Goal: Navigation & Orientation: Understand site structure

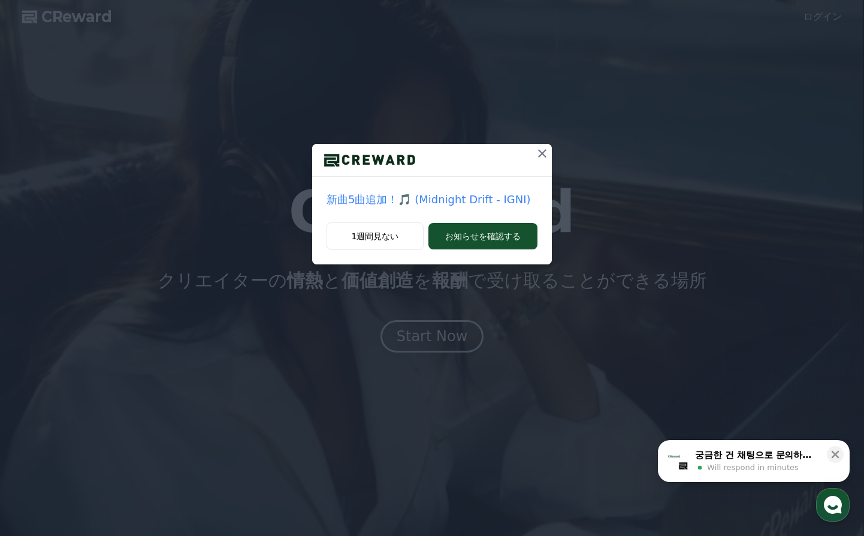
click at [541, 156] on icon at bounding box center [542, 153] width 14 height 14
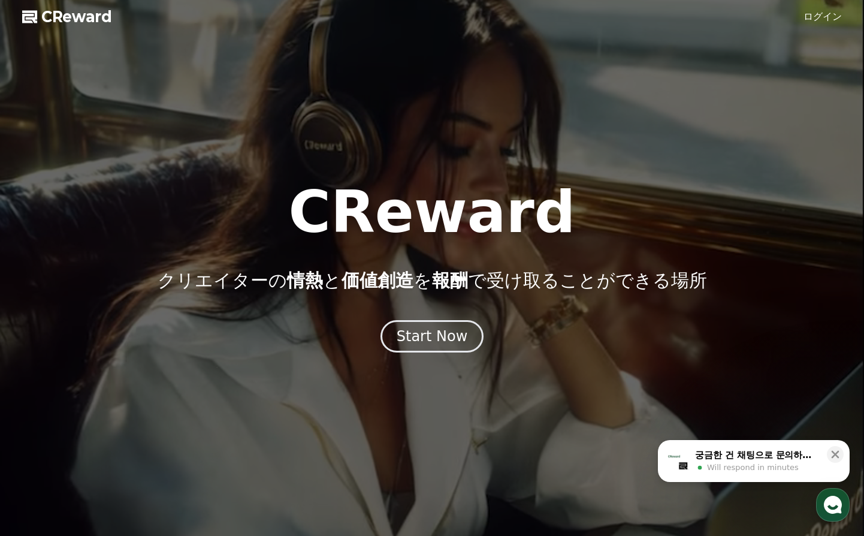
click at [819, 15] on link "ログイン" at bounding box center [823, 17] width 38 height 14
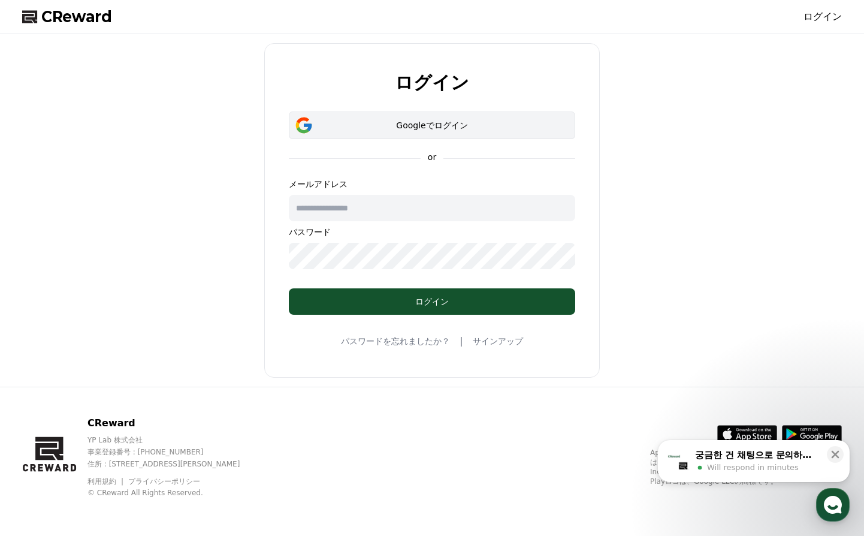
click at [370, 126] on div "Googleでログイン" at bounding box center [432, 125] width 252 height 12
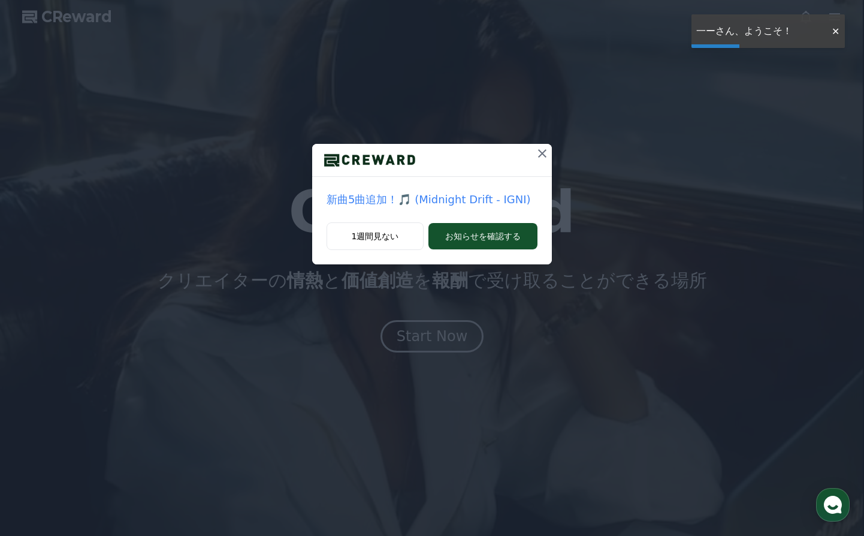
click at [534, 153] on button at bounding box center [542, 153] width 19 height 19
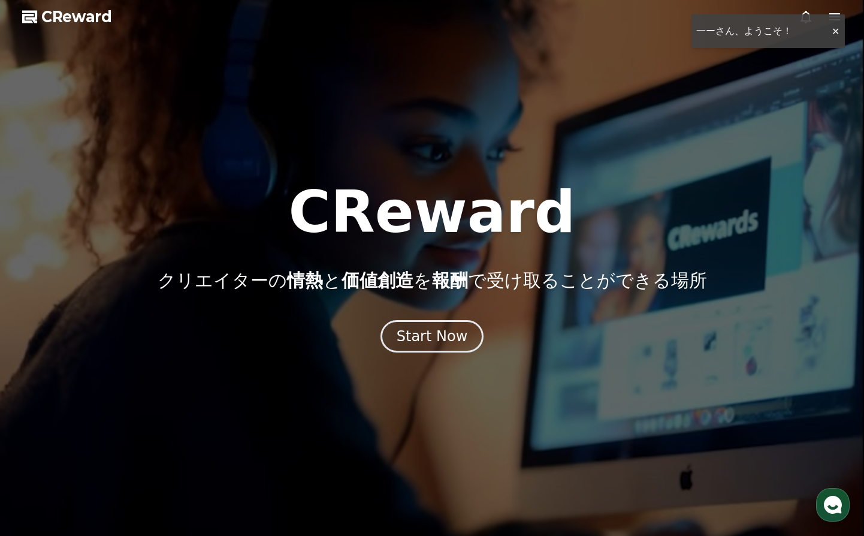
drag, startPoint x: 408, startPoint y: 356, endPoint x: 415, endPoint y: 342, distance: 16.1
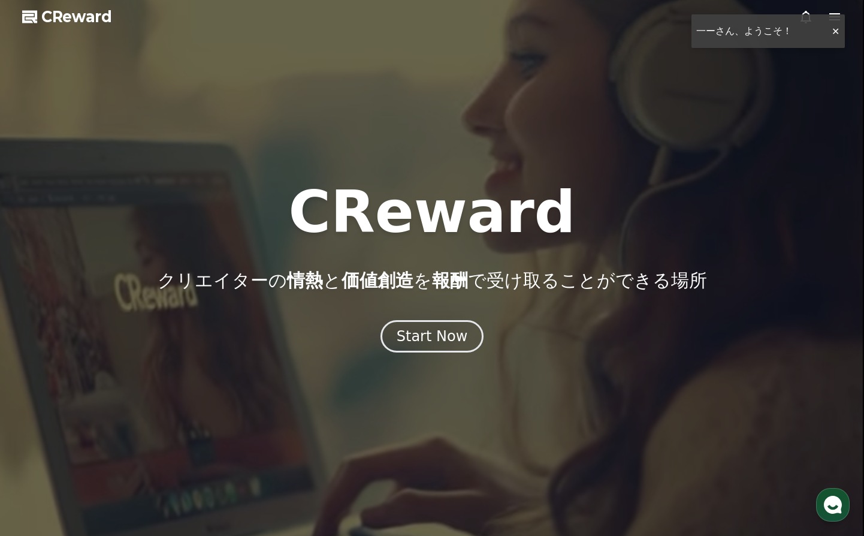
click at [408, 355] on div at bounding box center [432, 268] width 864 height 536
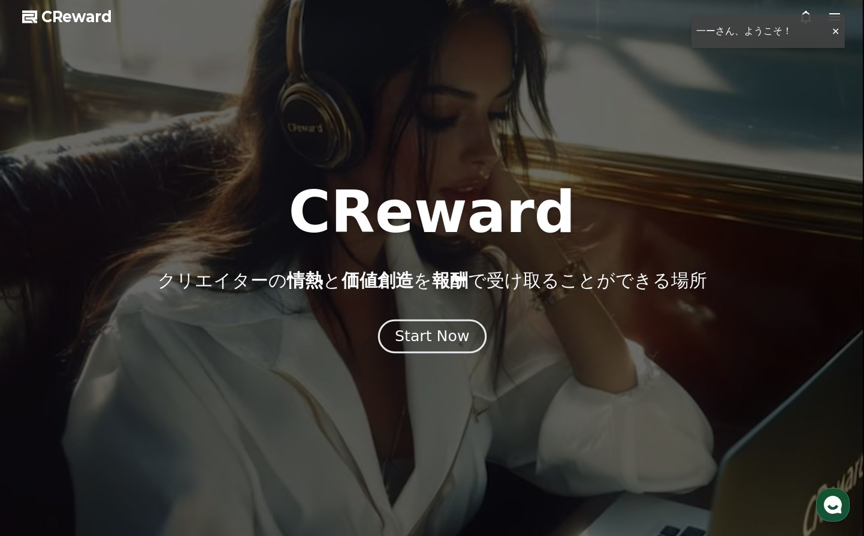
click at [415, 342] on div "Start Now" at bounding box center [432, 336] width 74 height 20
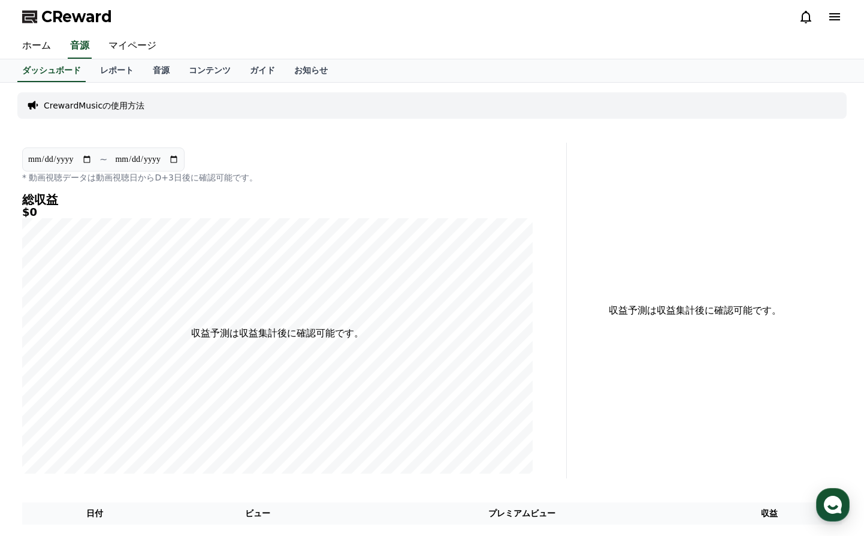
click at [79, 109] on p "CrewardMusicの使用方法" at bounding box center [94, 105] width 101 height 12
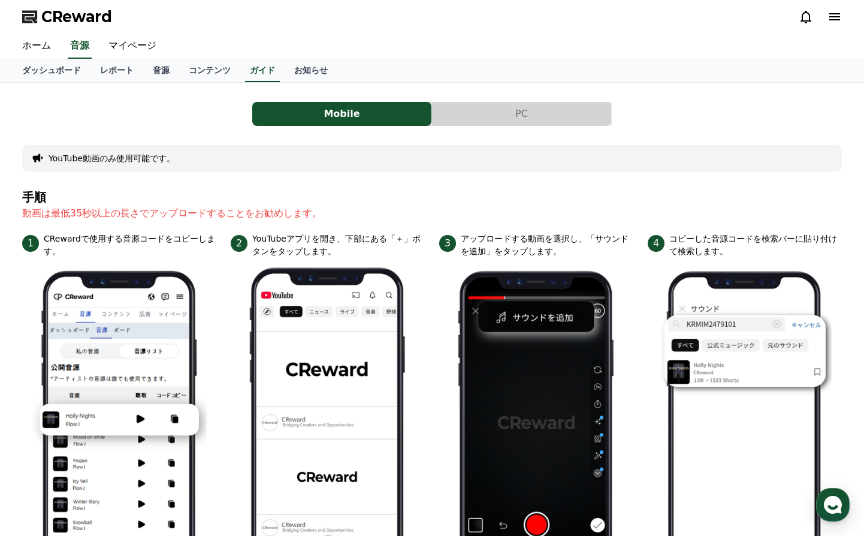
click at [484, 113] on button "PC" at bounding box center [521, 114] width 179 height 24
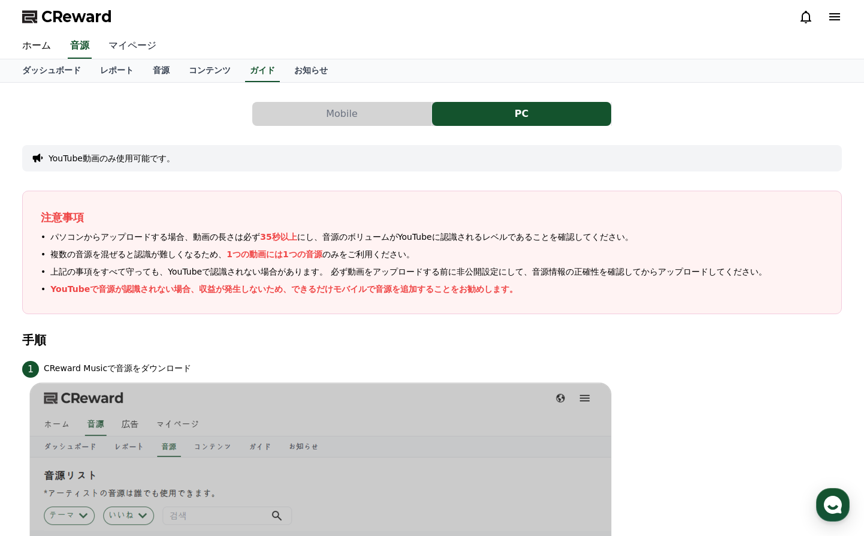
click at [107, 48] on link "マイページ" at bounding box center [132, 46] width 67 height 25
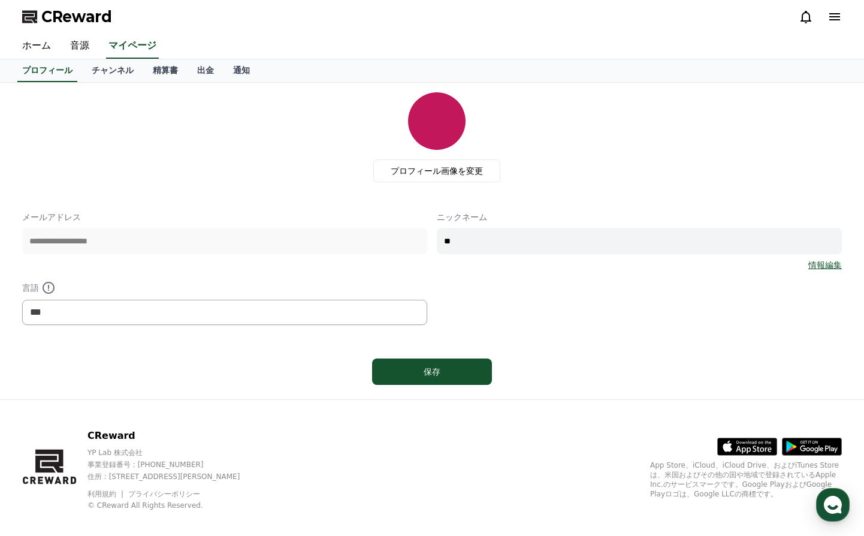
scroll to position [13, 0]
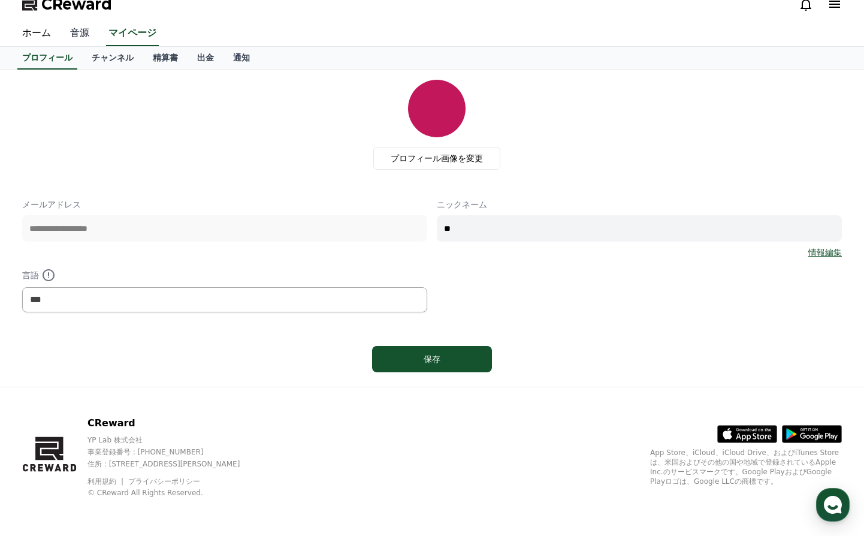
click at [69, 31] on link "音源" at bounding box center [80, 33] width 38 height 25
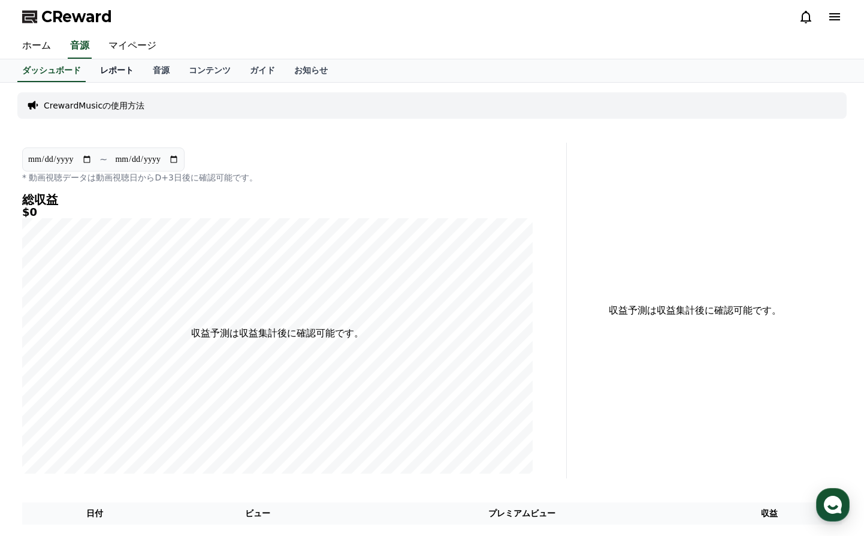
click at [102, 72] on link "レポート" at bounding box center [117, 70] width 53 height 23
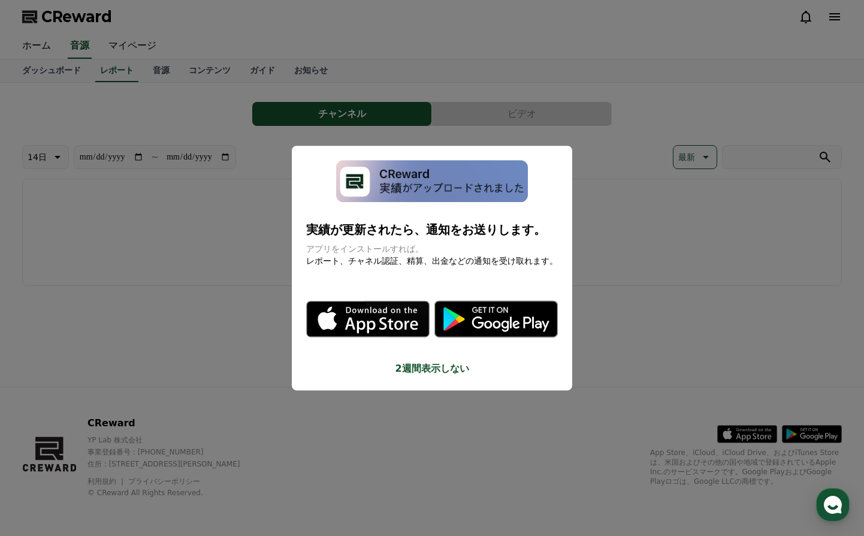
click at [205, 217] on button "close modal" at bounding box center [432, 268] width 864 height 536
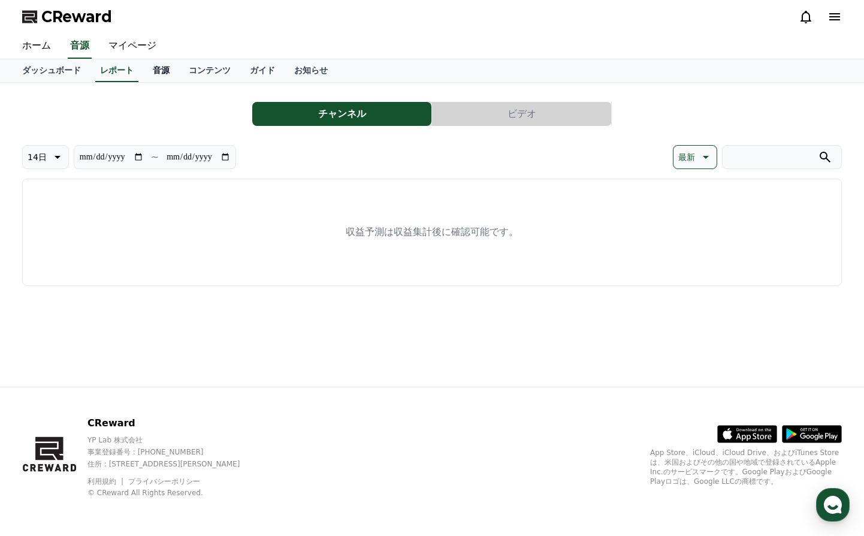
click at [143, 63] on link "音源" at bounding box center [161, 70] width 36 height 23
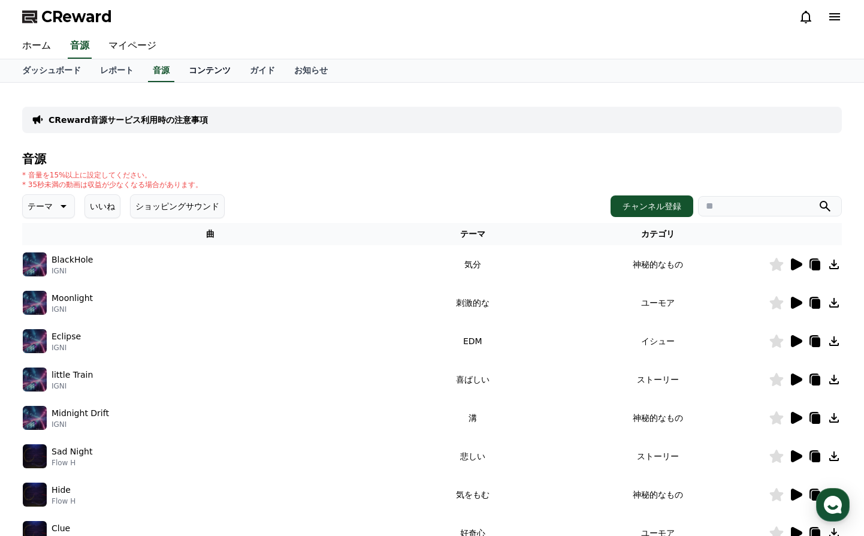
click at [179, 71] on link "コンテンツ" at bounding box center [209, 70] width 61 height 23
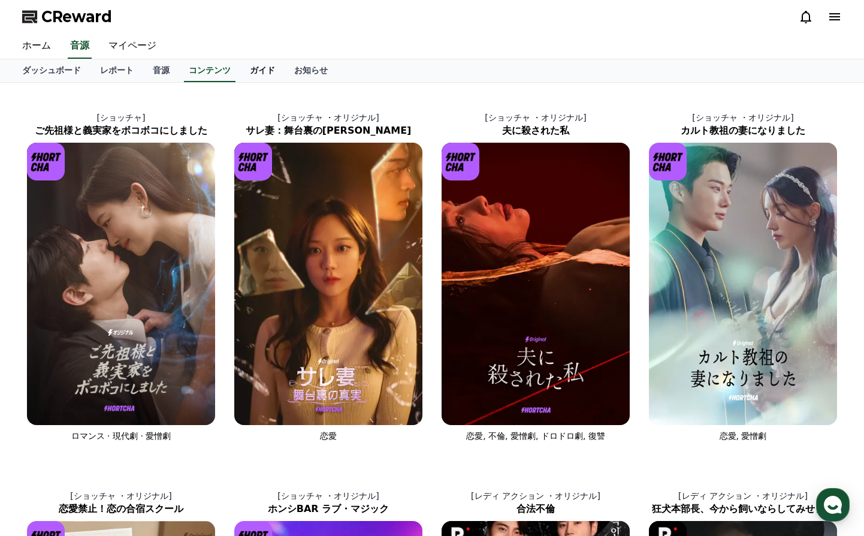
click at [240, 67] on link "ガイド" at bounding box center [262, 70] width 44 height 23
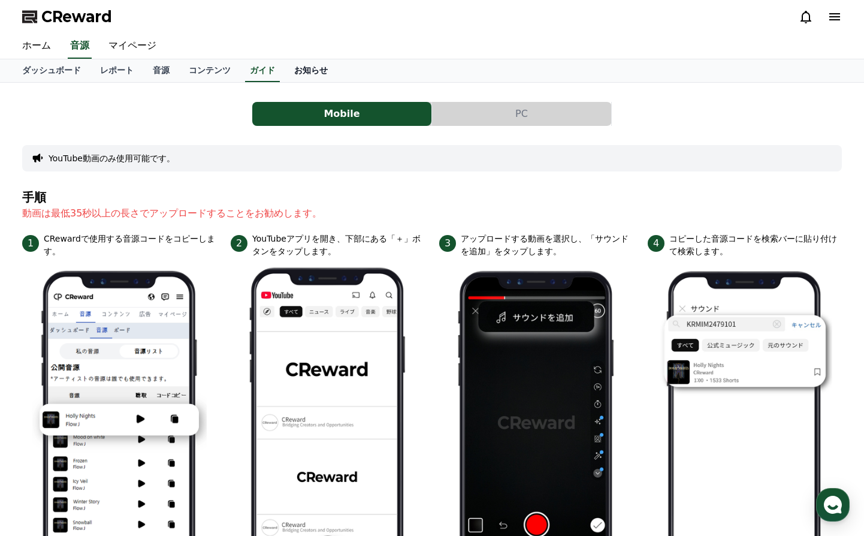
click at [285, 68] on link "お知らせ" at bounding box center [311, 70] width 53 height 23
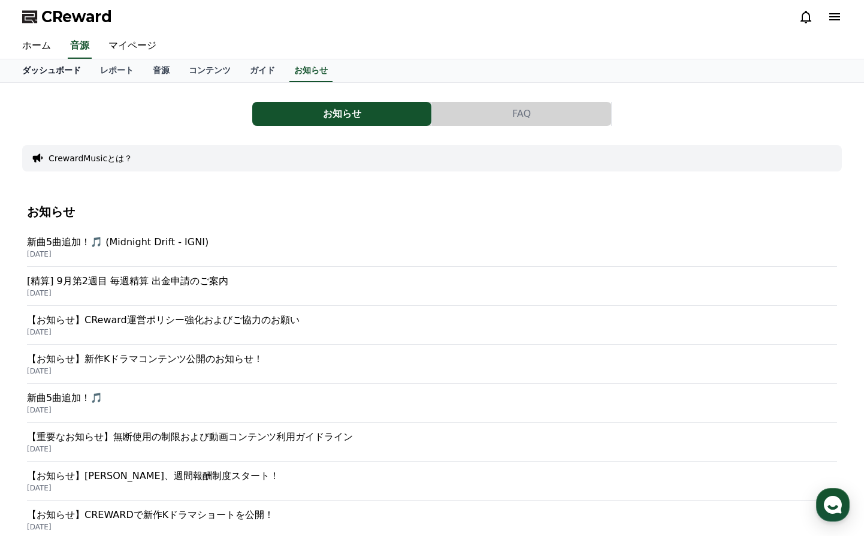
click at [57, 64] on link "ダッシュボード" at bounding box center [52, 70] width 78 height 23
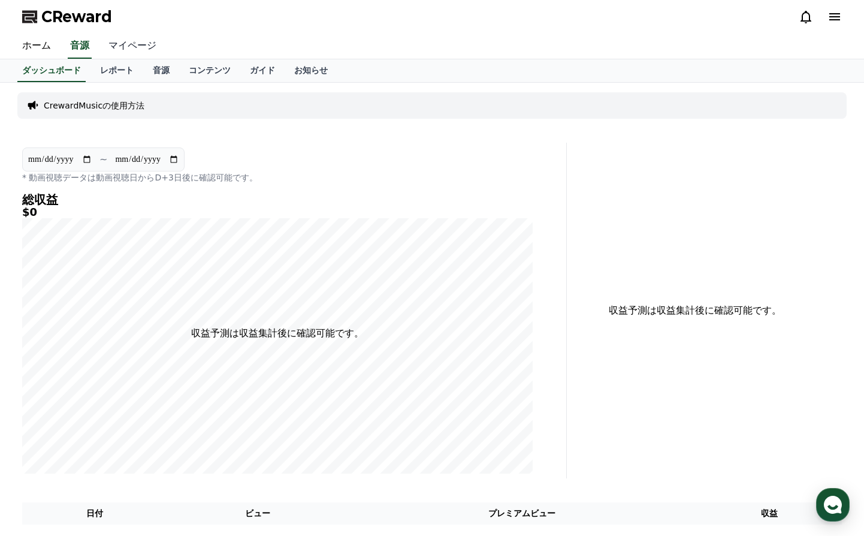
click at [123, 44] on link "マイページ" at bounding box center [132, 46] width 67 height 25
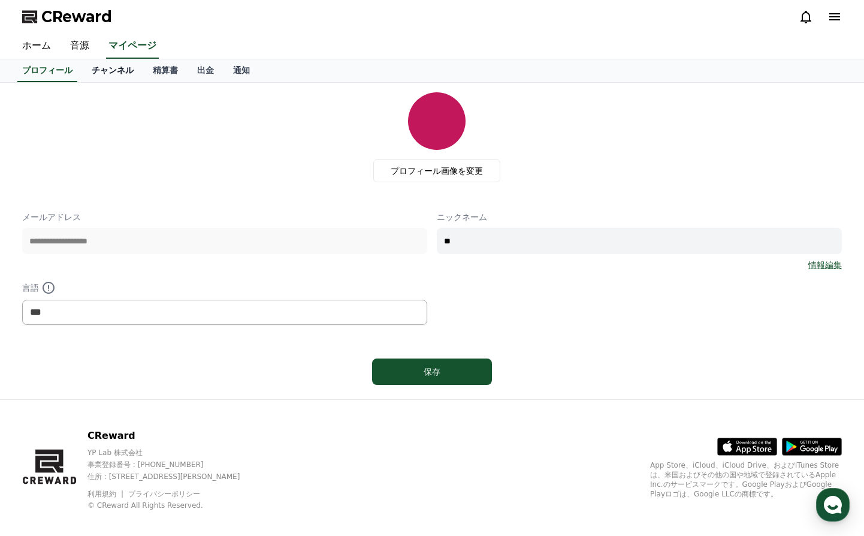
click at [93, 64] on link "チャンネル" at bounding box center [112, 70] width 61 height 23
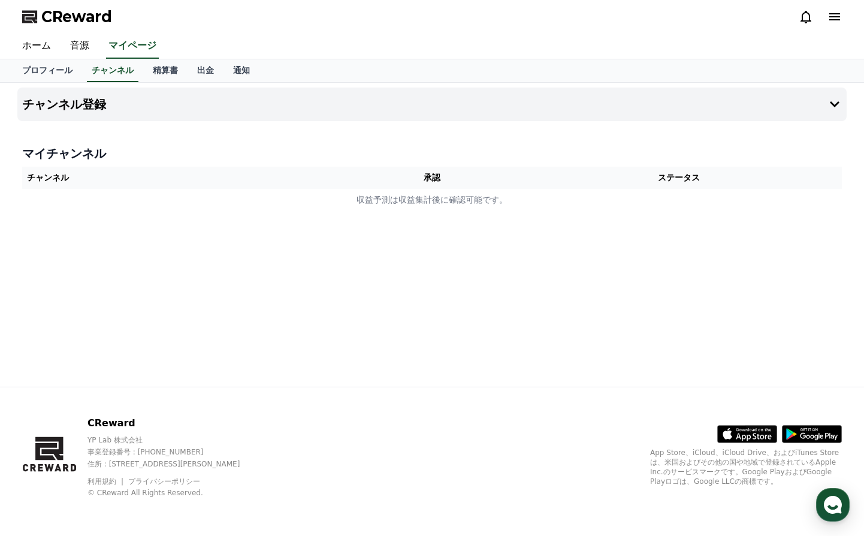
click at [90, 177] on th "チャンネル" at bounding box center [185, 178] width 327 height 22
click at [140, 173] on th "チャンネル" at bounding box center [185, 178] width 327 height 22
click at [108, 109] on button "チャンネル登録" at bounding box center [432, 105] width 830 height 34
